Goal: Check status: Check status

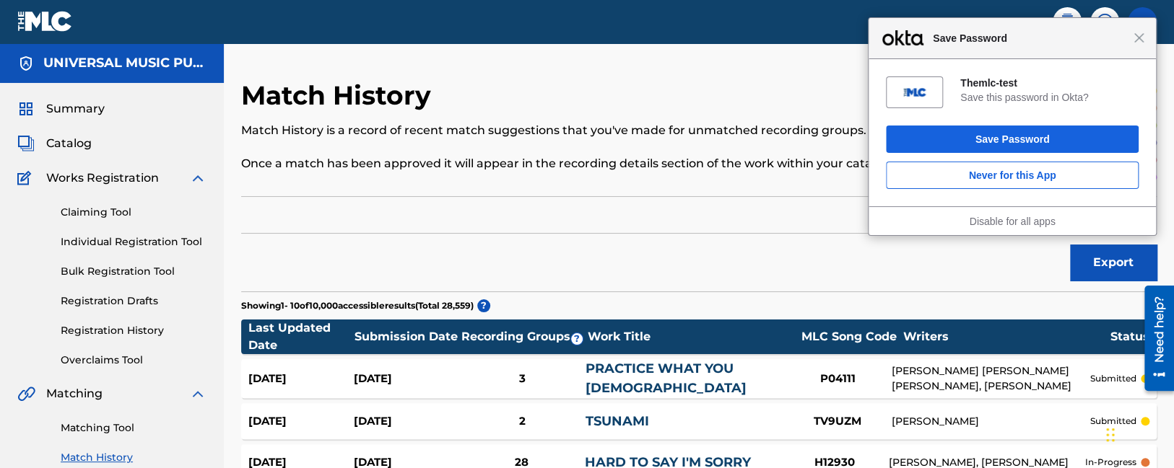
click at [1146, 33] on div "Close Save Password" at bounding box center [1011, 38] width 287 height 41
click at [1145, 35] on div "Close Save Password" at bounding box center [1012, 38] width 288 height 41
click at [1138, 35] on span "Close" at bounding box center [1138, 37] width 11 height 11
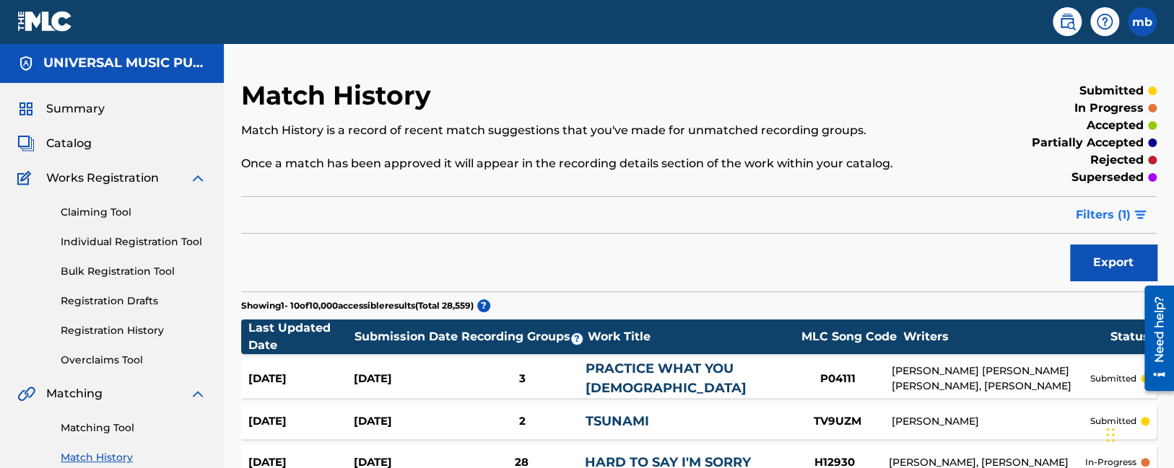
click at [1106, 206] on span "Filters ( 1 )" at bounding box center [1103, 214] width 55 height 17
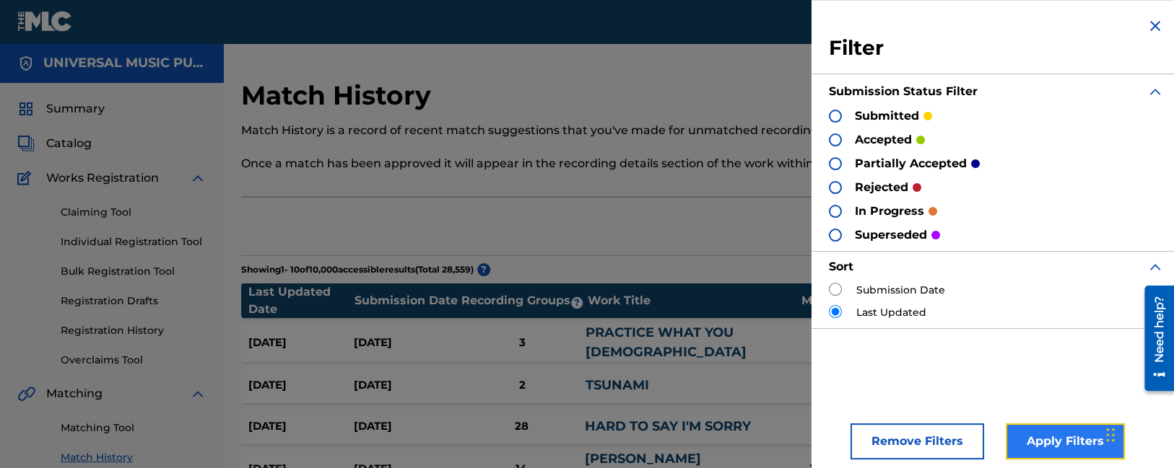
click at [1062, 442] on button "Apply Filters" at bounding box center [1064, 442] width 119 height 36
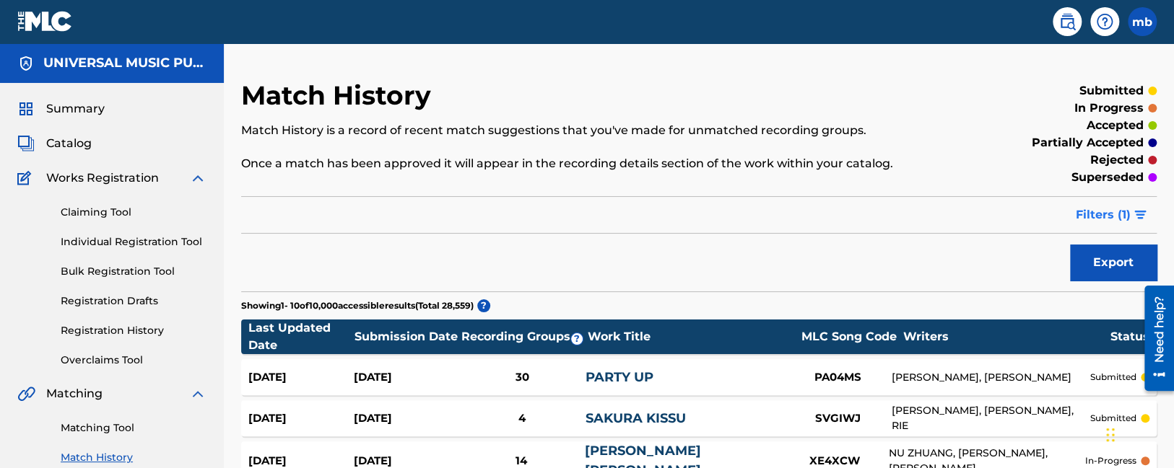
click at [1131, 214] on button "Filters ( 1 )" at bounding box center [1112, 215] width 90 height 36
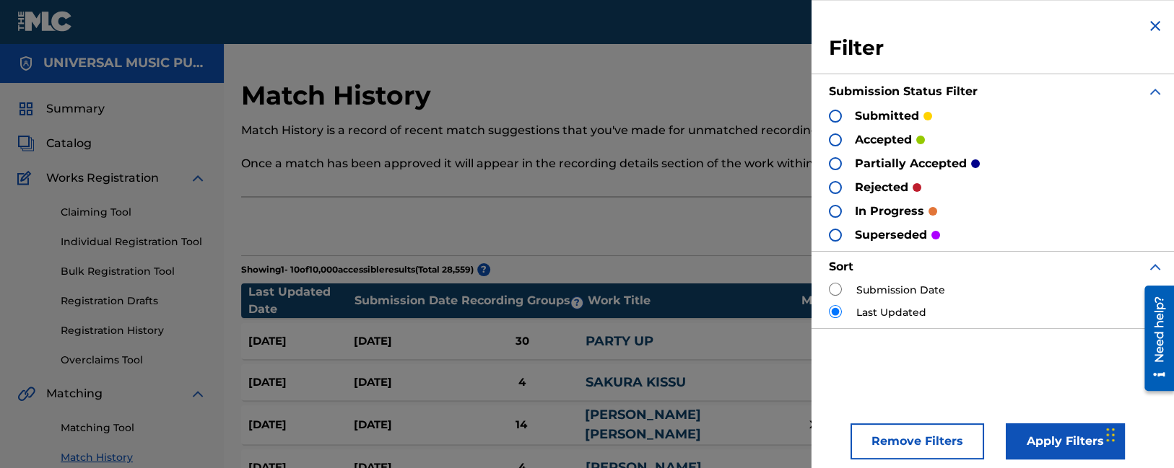
click at [833, 113] on div at bounding box center [835, 116] width 13 height 13
click at [1044, 437] on button "Apply Filters" at bounding box center [1064, 442] width 119 height 36
